Goal: Transaction & Acquisition: Subscribe to service/newsletter

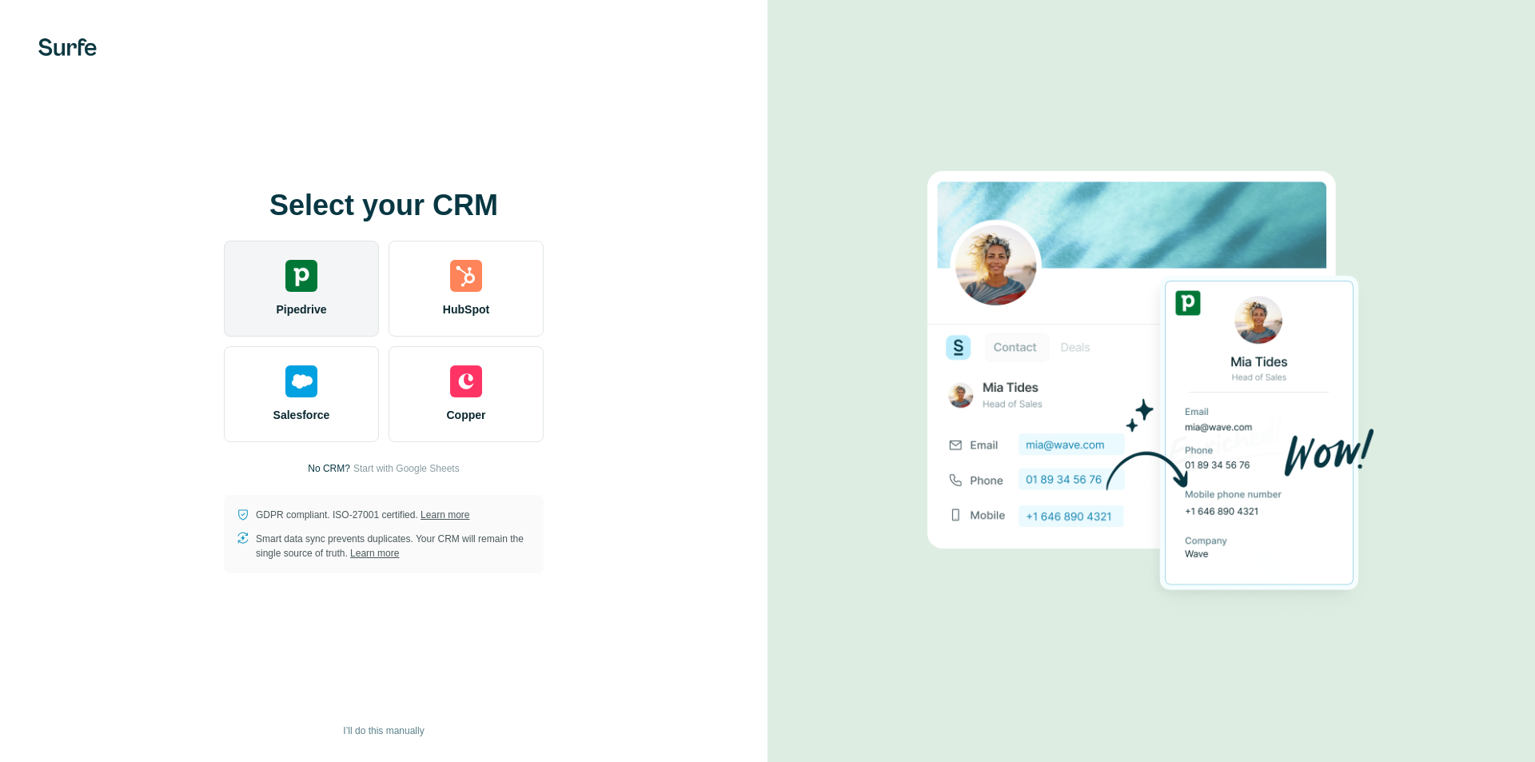
click at [295, 284] on img at bounding box center [301, 276] width 32 height 32
